Goal: Obtain resource: Download file/media

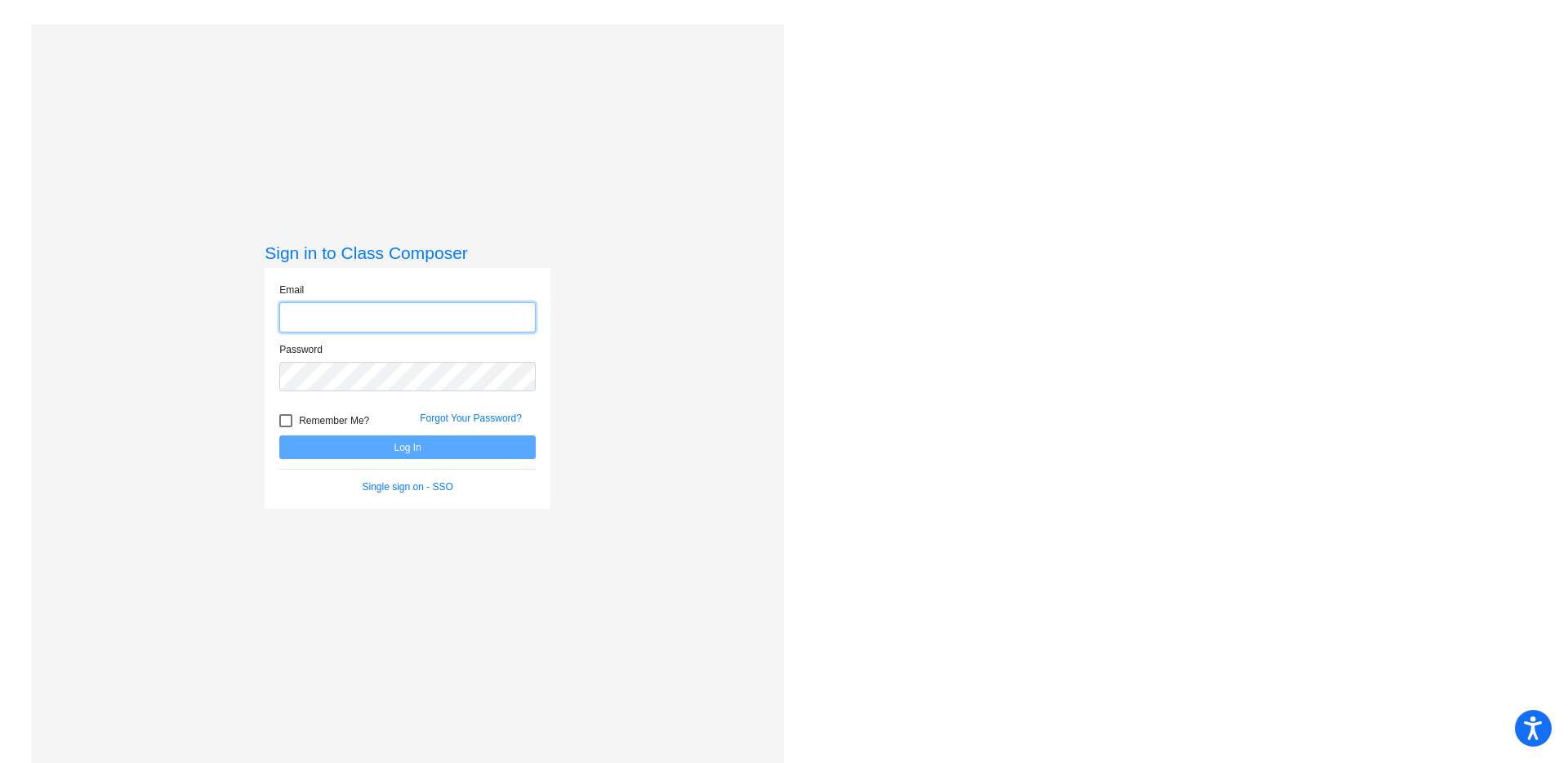
type input "[EMAIL_ADDRESS][DOMAIN_NAME]"
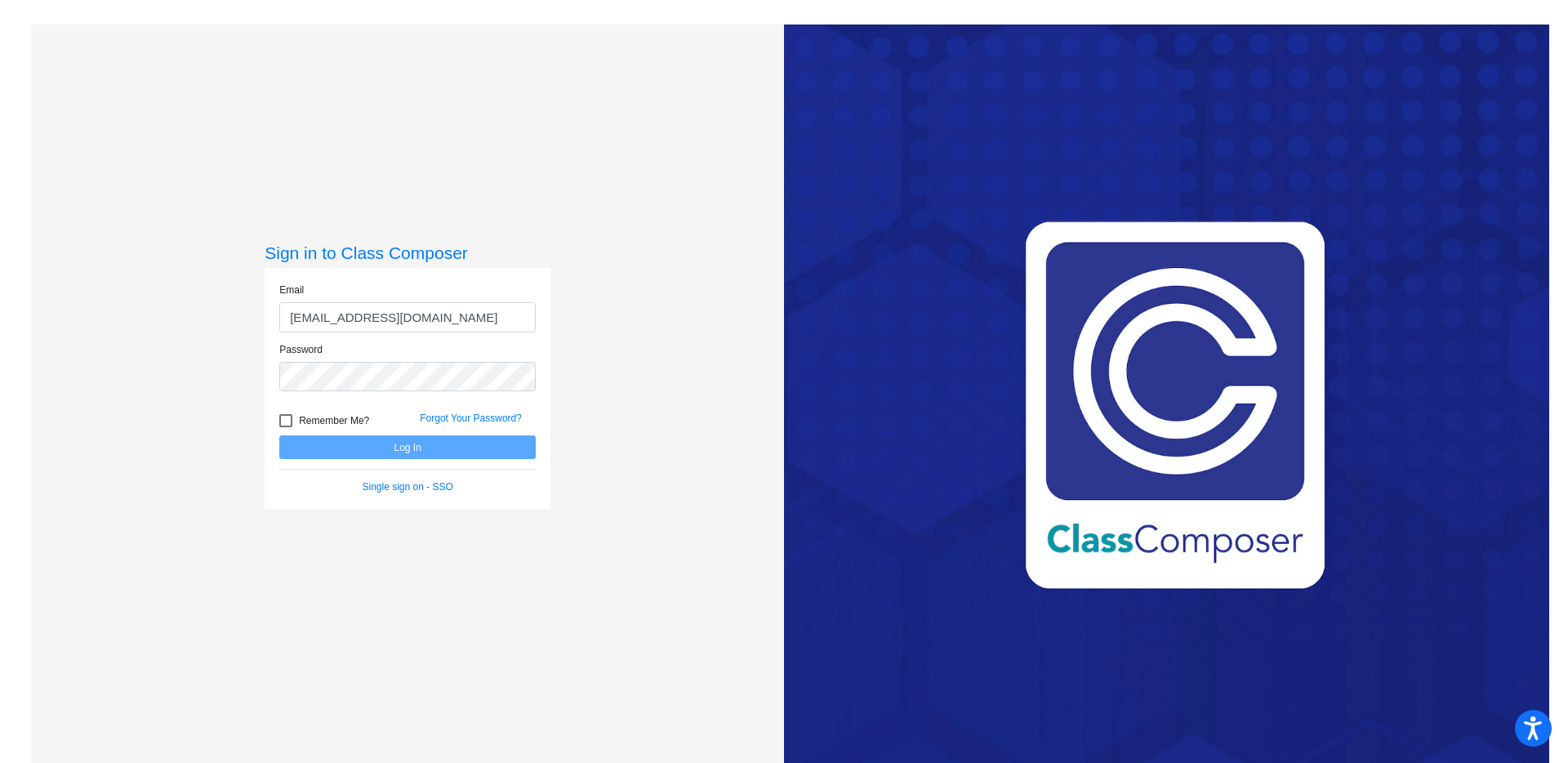
click at [286, 420] on div at bounding box center [286, 421] width 13 height 13
click at [286, 427] on input "Remember Me?" at bounding box center [285, 427] width 1 height 1
checkbox input "true"
click at [321, 446] on button "Log In" at bounding box center [408, 447] width 257 height 24
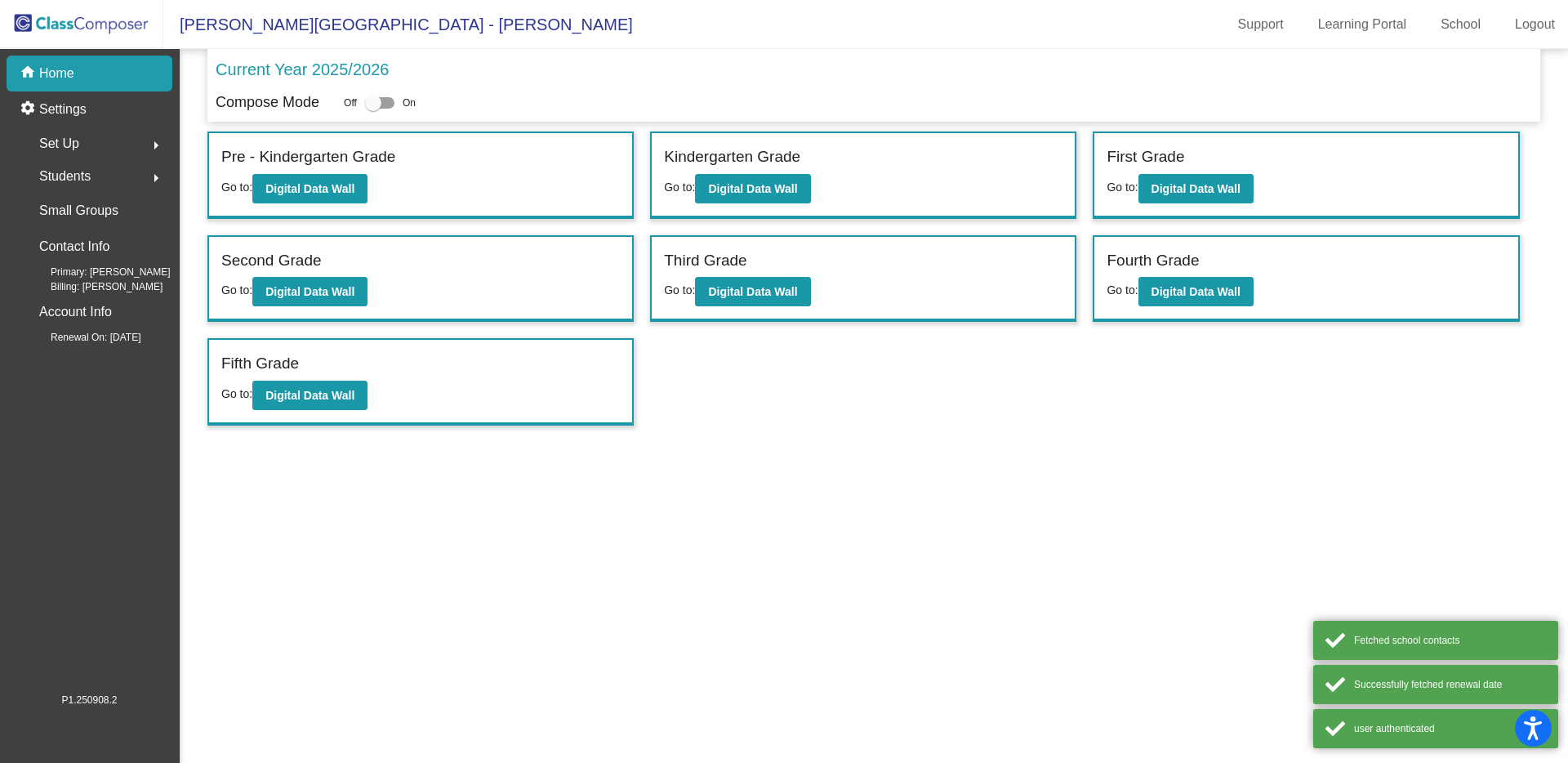
click at [112, 175] on div "Students arrow_right" at bounding box center [95, 176] width 156 height 32
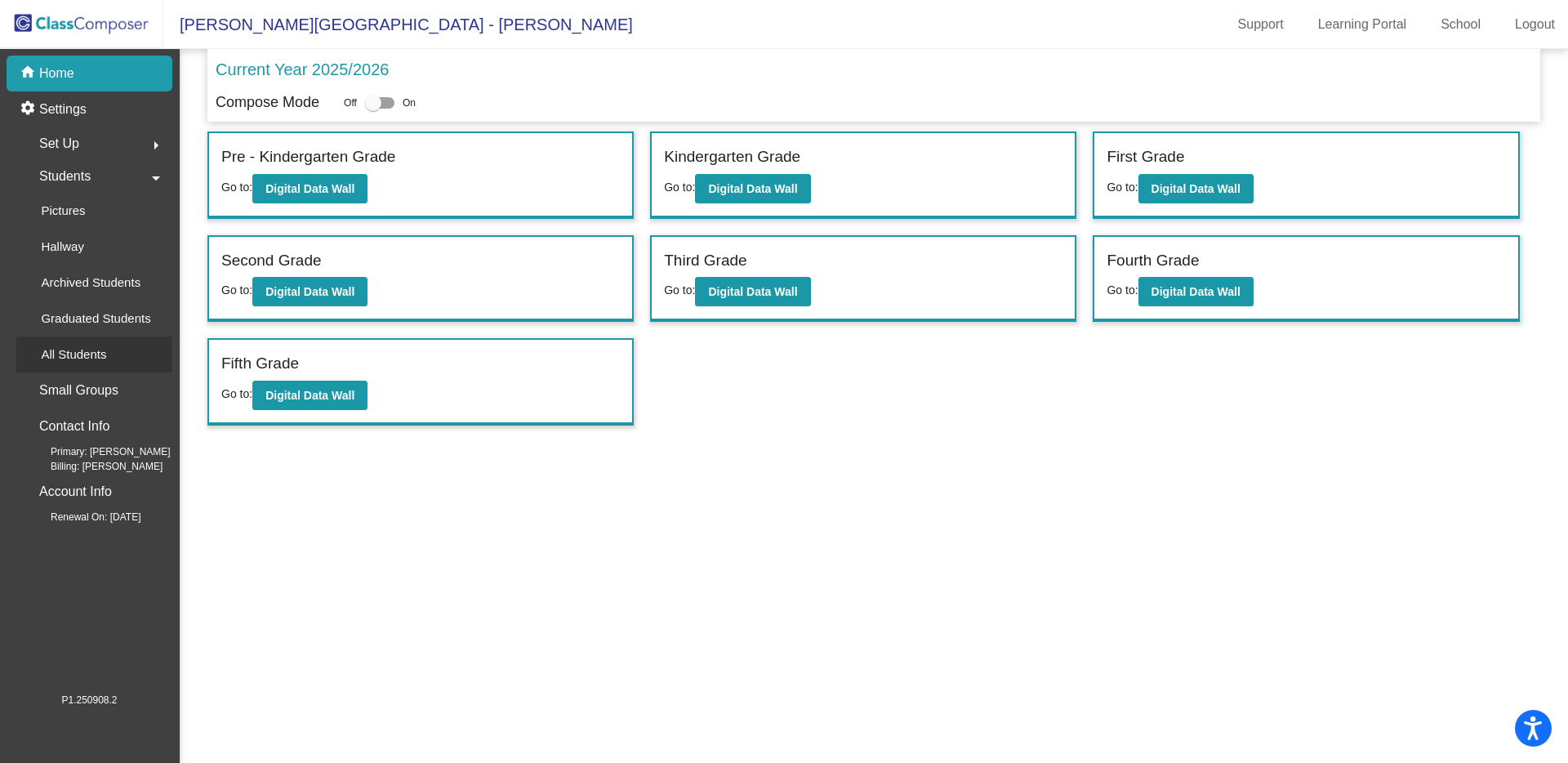
click at [80, 359] on p "All Students" at bounding box center [74, 354] width 66 height 19
